Goal: Transaction & Acquisition: Purchase product/service

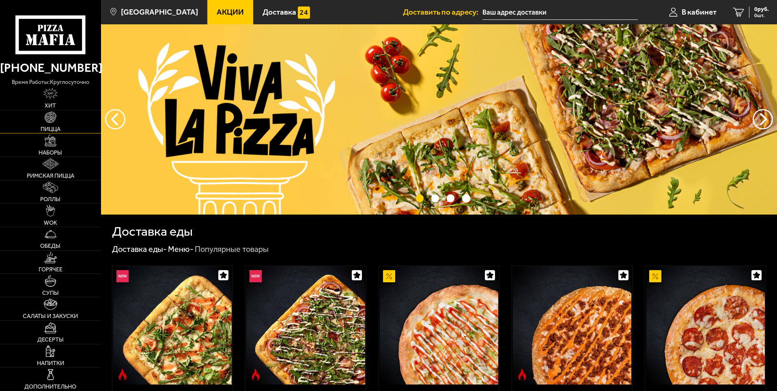
type input "[STREET_ADDRESS]"
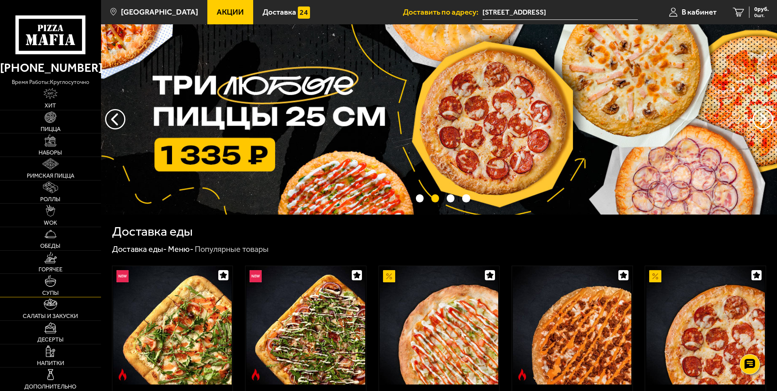
click at [43, 282] on link "Супы" at bounding box center [50, 285] width 101 height 23
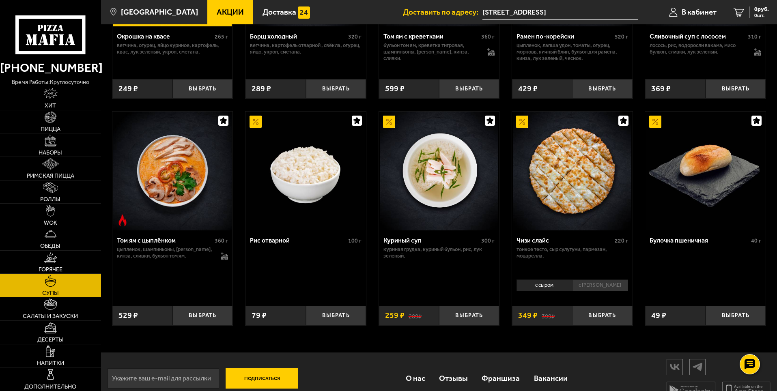
scroll to position [277, 0]
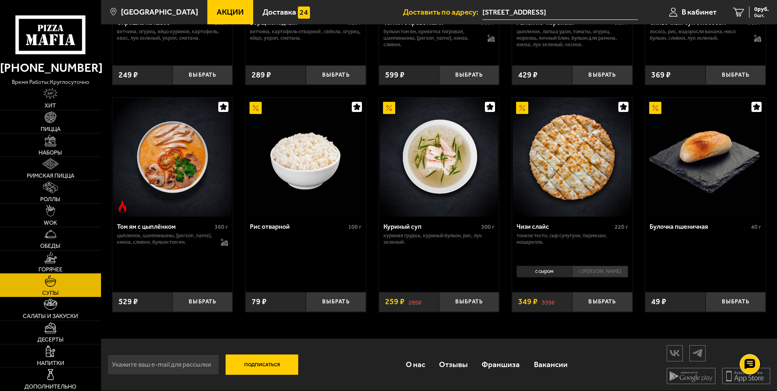
click at [56, 267] on span "Горячее" at bounding box center [51, 270] width 24 height 6
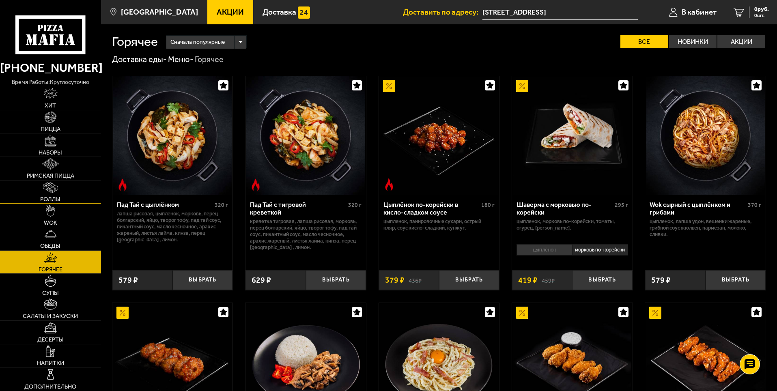
click at [59, 201] on span "Роллы" at bounding box center [50, 199] width 20 height 6
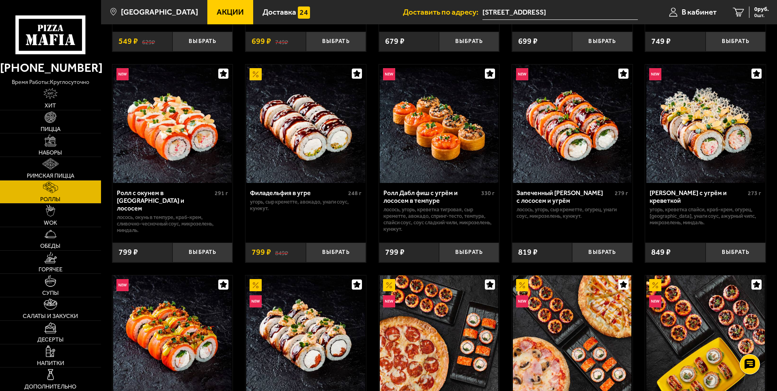
scroll to position [203, 0]
